Goal: Register for event/course

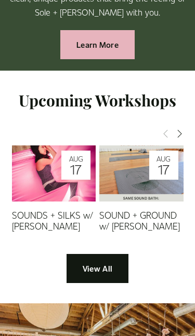
scroll to position [1548, 0]
click at [93, 254] on link "View All" at bounding box center [97, 269] width 61 height 30
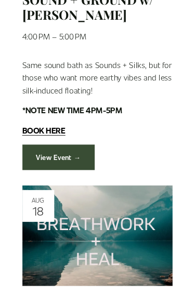
scroll to position [828, 0]
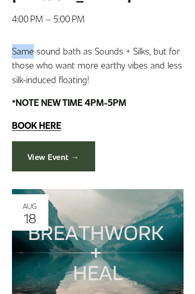
click at [142, 96] on p "*NOTE NEW TIME 4PM-5PM" at bounding box center [98, 103] width 172 height 15
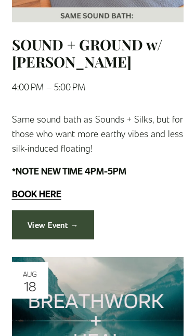
scroll to position [789, 0]
click at [45, 231] on link "View Event →" at bounding box center [53, 226] width 83 height 30
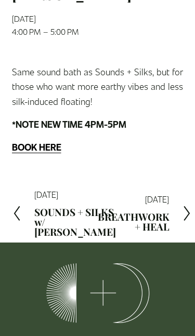
scroll to position [158, 0]
click at [175, 222] on div at bounding box center [180, 213] width 22 height 17
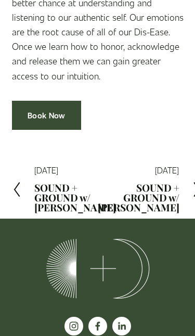
scroll to position [283, 0]
click at [192, 197] on icon at bounding box center [196, 189] width 9 height 17
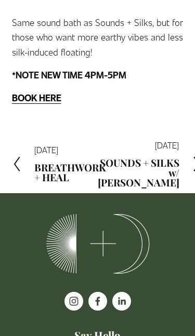
scroll to position [216, 0]
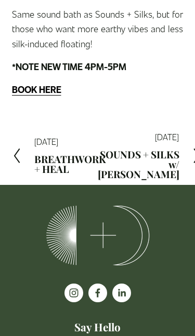
click at [179, 164] on div at bounding box center [190, 156] width 22 height 17
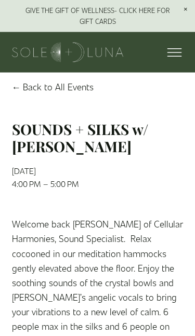
scroll to position [10, 0]
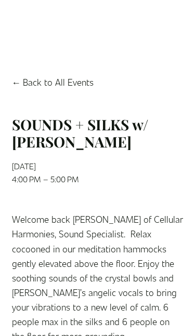
click at [54, 89] on link "Back to All Events" at bounding box center [53, 82] width 82 height 15
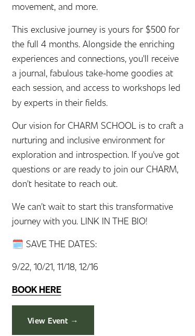
scroll to position [3772, 0]
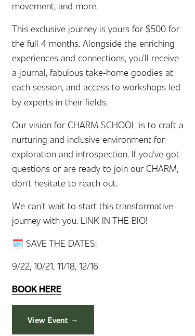
click at [112, 199] on p "We can't wait to start this transformative journey with you. LINK IN THE BIO!" at bounding box center [98, 213] width 172 height 29
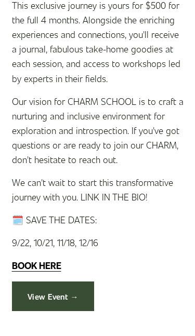
scroll to position [3795, 0]
click at [56, 282] on link "View Event →" at bounding box center [53, 297] width 83 height 30
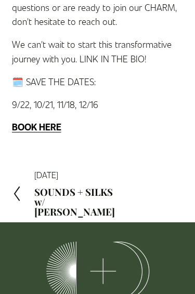
scroll to position [810, 0]
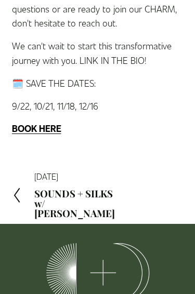
click at [39, 122] on strong "BOOK HERE" at bounding box center [36, 128] width 49 height 12
